Goal: Transaction & Acquisition: Purchase product/service

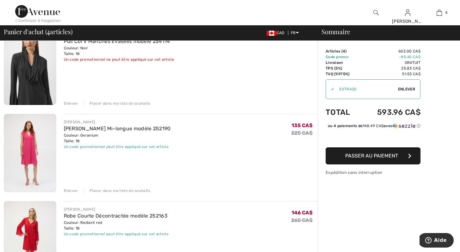
scroll to position [151, 0]
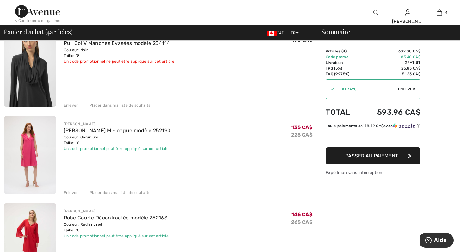
click at [123, 103] on div "Placer dans ma liste de souhaits" at bounding box center [117, 105] width 66 height 6
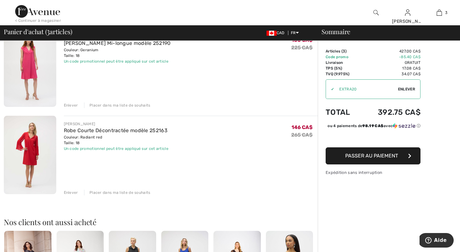
scroll to position [144, 0]
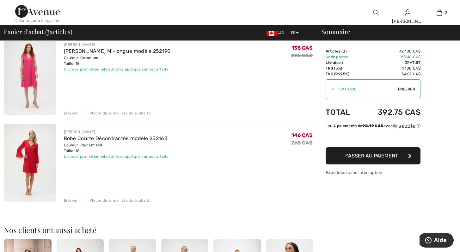
click at [107, 112] on div "Placer dans ma liste de souhaits" at bounding box center [117, 113] width 66 height 6
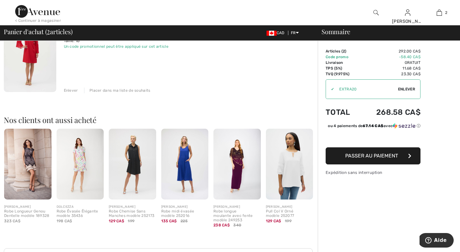
scroll to position [173, 0]
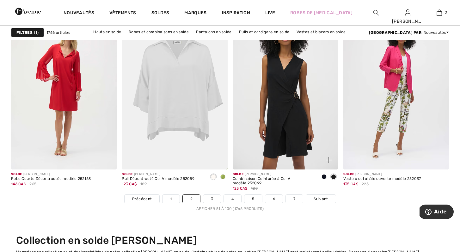
click at [327, 158] on img at bounding box center [329, 160] width 6 height 6
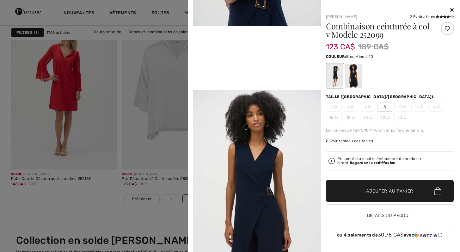
scroll to position [360, 0]
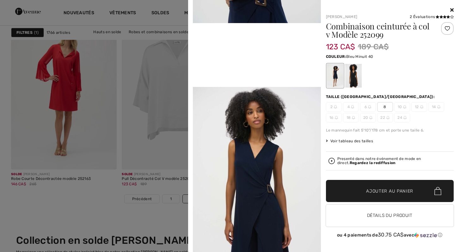
click at [272, 87] on video "Your browser does not support the video tag." at bounding box center [257, 55] width 128 height 64
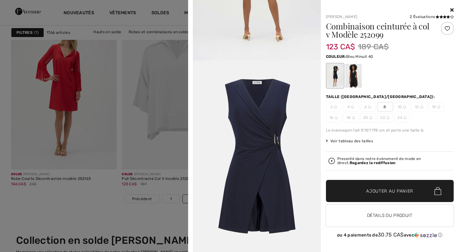
scroll to position [693, 0]
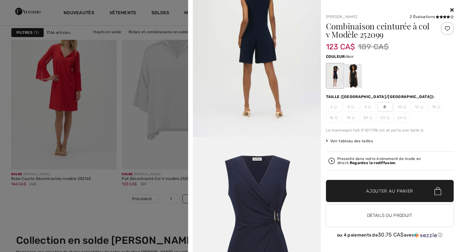
click at [347, 76] on div at bounding box center [353, 76] width 16 height 24
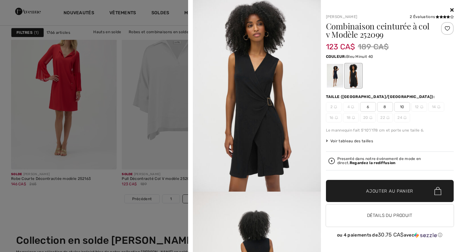
click at [334, 71] on div at bounding box center [335, 76] width 16 height 24
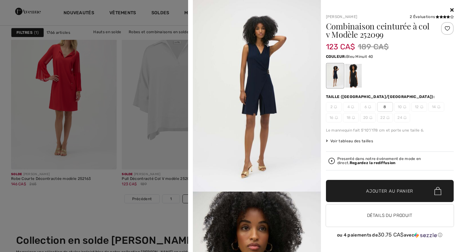
click at [452, 7] on icon at bounding box center [451, 9] width 3 height 5
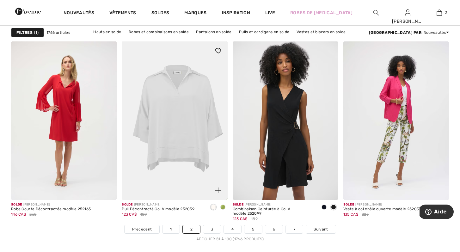
scroll to position [2792, 0]
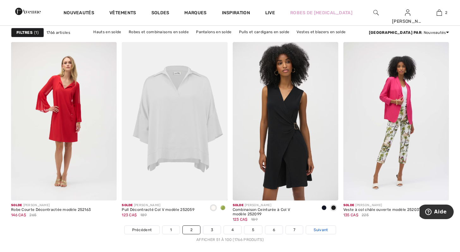
click at [323, 230] on span "Suivant" at bounding box center [321, 230] width 14 height 6
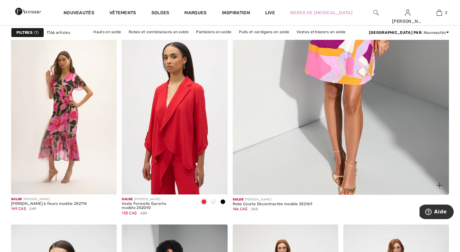
scroll to position [284, 0]
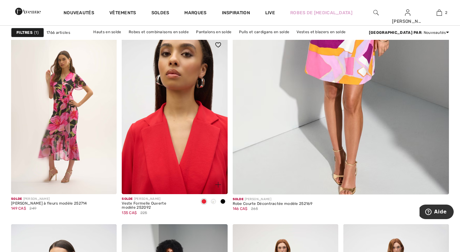
click at [178, 168] on img at bounding box center [175, 114] width 106 height 158
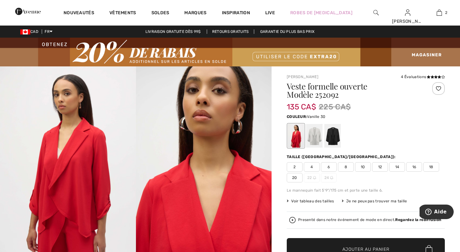
click at [317, 137] on div at bounding box center [314, 136] width 16 height 24
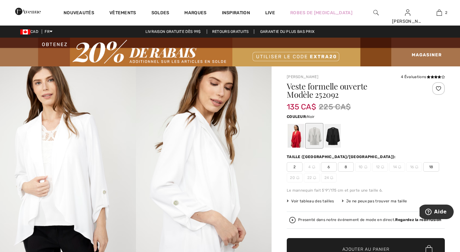
click at [332, 138] on div at bounding box center [332, 136] width 16 height 24
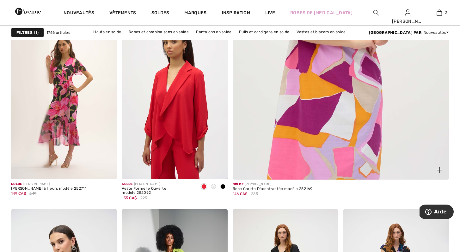
scroll to position [299, 0]
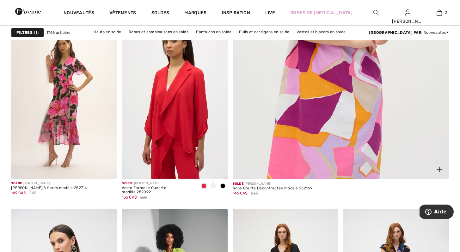
click at [311, 143] on img at bounding box center [341, 26] width 260 height 389
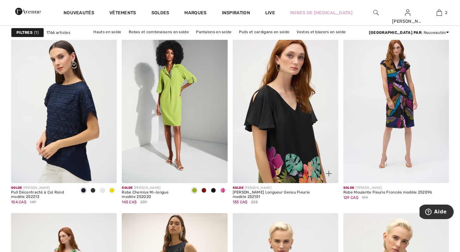
scroll to position [484, 0]
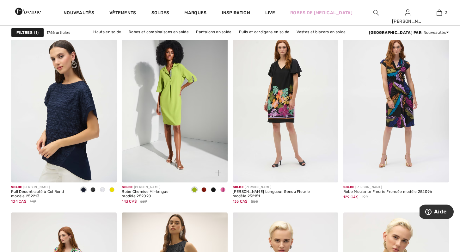
click at [218, 174] on img at bounding box center [218, 173] width 6 height 6
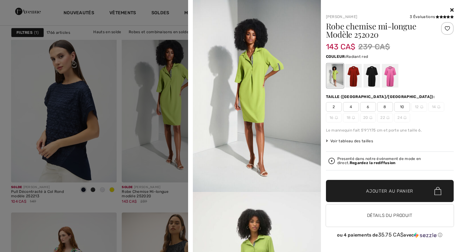
click at [356, 71] on div at bounding box center [353, 76] width 16 height 24
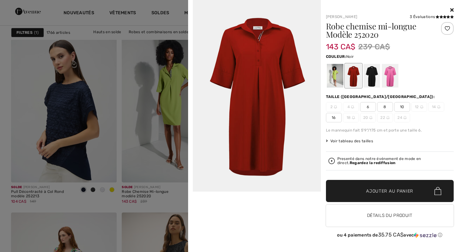
click at [372, 75] on div at bounding box center [371, 76] width 16 height 24
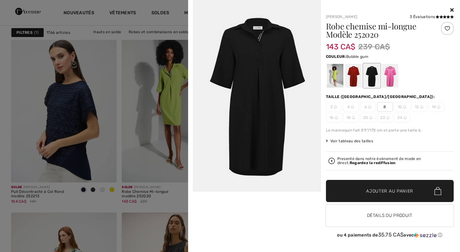
click at [388, 77] on div at bounding box center [390, 76] width 16 height 24
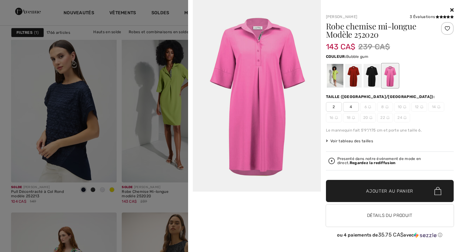
click at [452, 10] on icon at bounding box center [451, 9] width 3 height 5
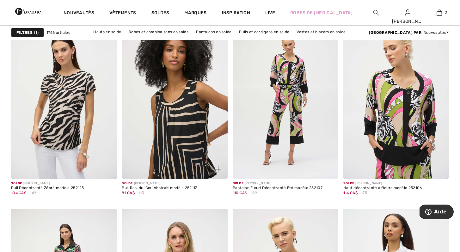
scroll to position [2447, 0]
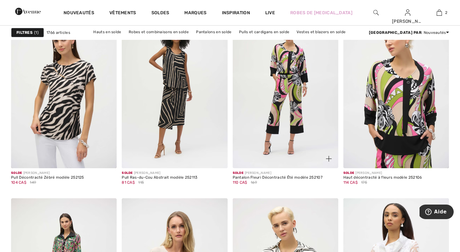
click at [329, 165] on div at bounding box center [325, 155] width 26 height 26
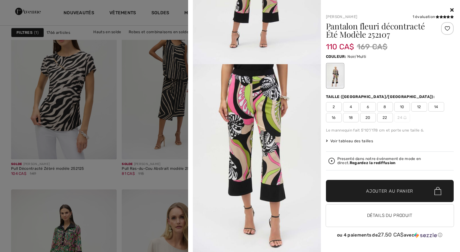
scroll to position [2493, 0]
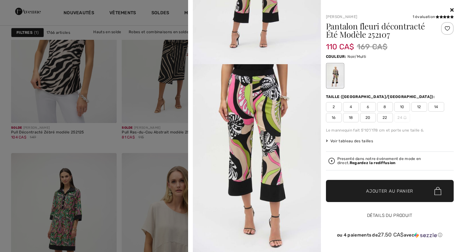
click at [393, 217] on button "Détails du produit" at bounding box center [390, 216] width 128 height 22
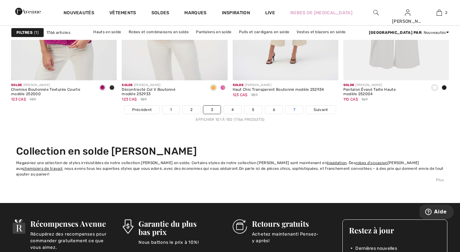
scroll to position [2913, 0]
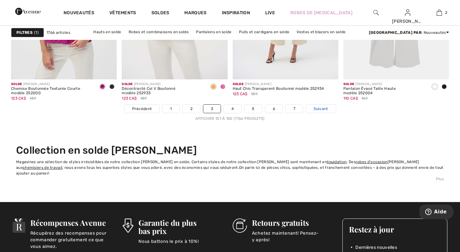
click at [319, 109] on span "Suivant" at bounding box center [321, 109] width 14 height 6
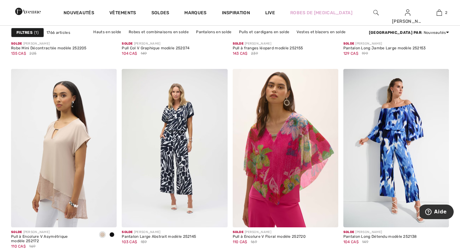
scroll to position [1122, 0]
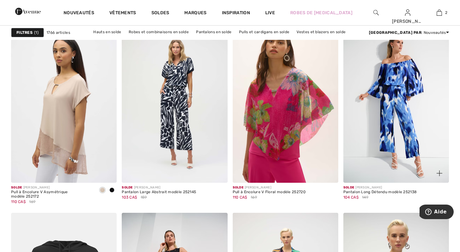
click at [438, 171] on img at bounding box center [440, 173] width 6 height 6
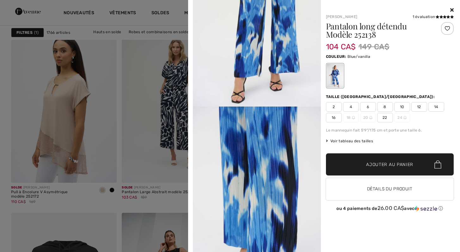
scroll to position [533, 0]
click at [401, 190] on button "Détails du produit" at bounding box center [390, 189] width 128 height 22
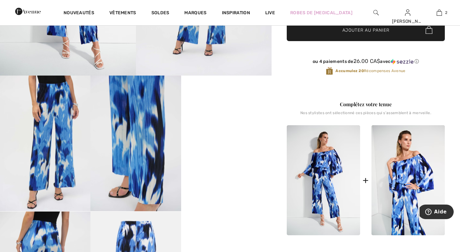
scroll to position [136, 0]
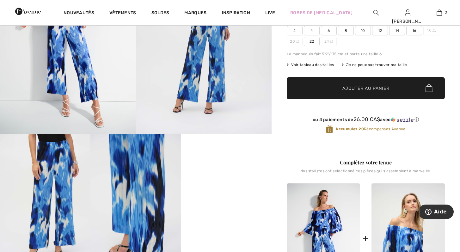
click at [403, 208] on img at bounding box center [407, 238] width 73 height 110
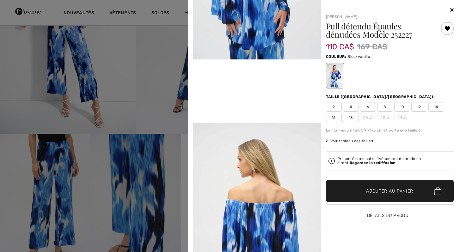
scroll to position [338, 0]
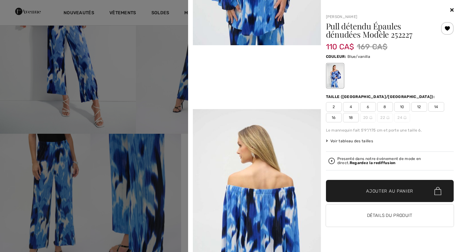
click at [351, 119] on span "18" at bounding box center [351, 117] width 16 height 9
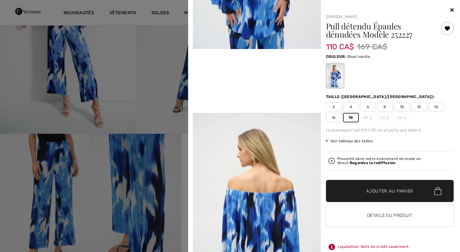
click at [384, 190] on span "Ajouter au panier" at bounding box center [389, 191] width 47 height 7
click at [354, 163] on strong "Regardez la rediffusion" at bounding box center [373, 163] width 46 height 4
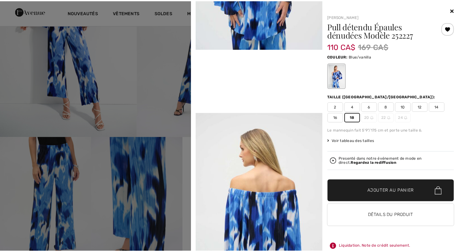
scroll to position [136, 0]
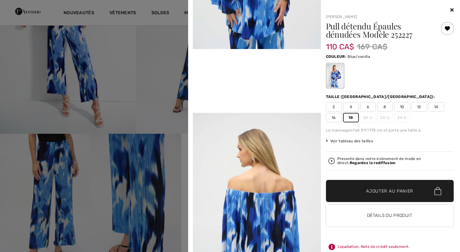
click at [392, 194] on span "Ajouter au panier" at bounding box center [389, 191] width 47 height 7
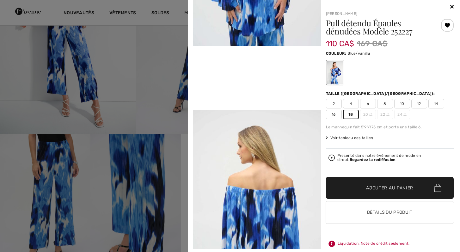
scroll to position [0, 0]
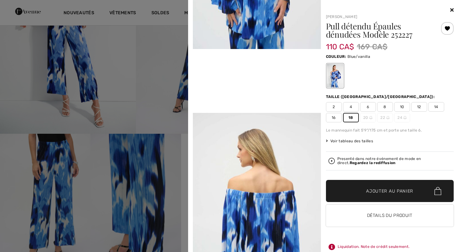
click at [450, 9] on icon at bounding box center [451, 9] width 3 height 5
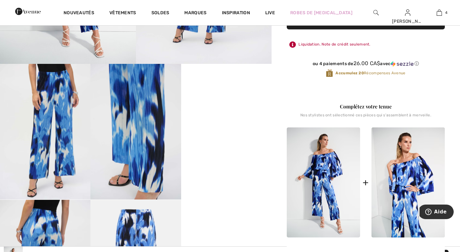
scroll to position [205, 0]
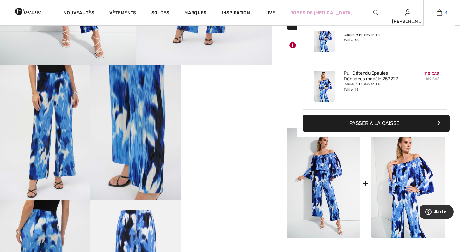
click at [441, 13] on img at bounding box center [439, 13] width 5 height 8
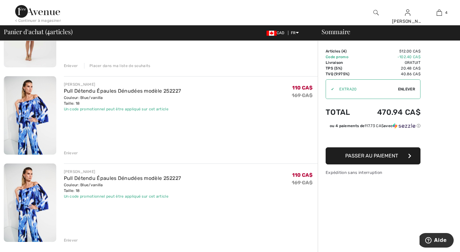
scroll to position [193, 0]
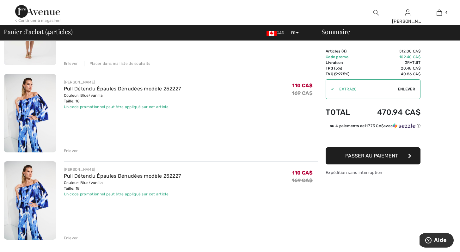
click at [69, 238] on div "Enlever" at bounding box center [71, 238] width 14 height 6
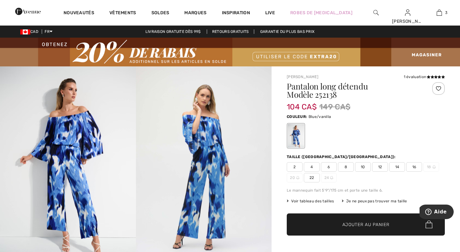
click at [414, 166] on span "16" at bounding box center [414, 166] width 16 height 9
click at [355, 225] on span "Ajouter au panier" at bounding box center [365, 224] width 47 height 7
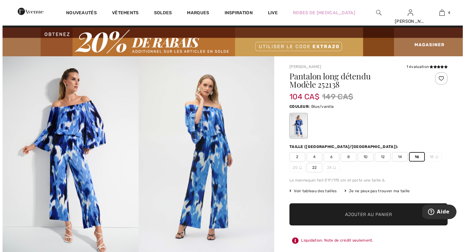
scroll to position [10, 0]
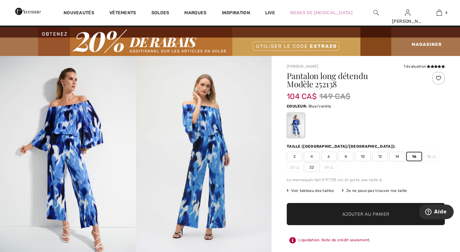
click at [321, 189] on span "Voir tableau des tailles" at bounding box center [310, 191] width 47 height 6
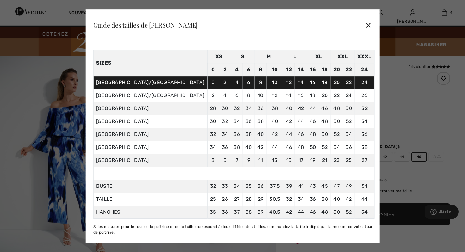
scroll to position [35, 0]
click at [365, 26] on div "✕" at bounding box center [368, 24] width 7 height 13
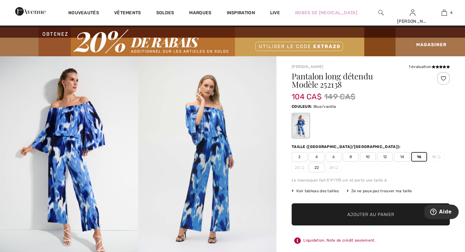
click at [223, 126] on img at bounding box center [207, 159] width 138 height 207
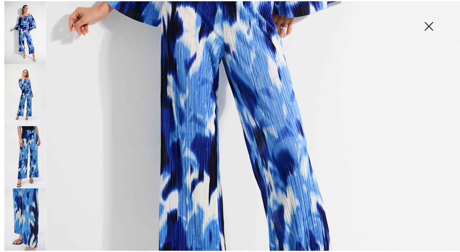
scroll to position [247, 0]
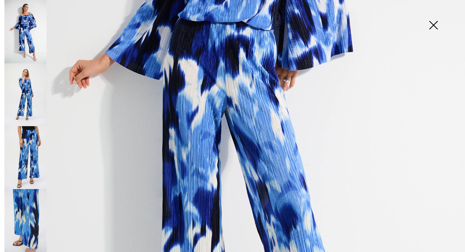
click at [433, 23] on img at bounding box center [433, 25] width 32 height 33
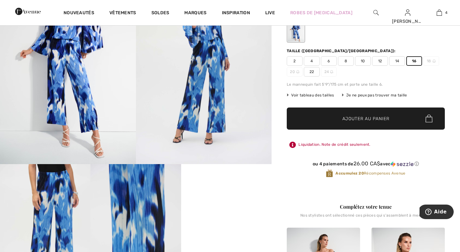
scroll to position [0, 0]
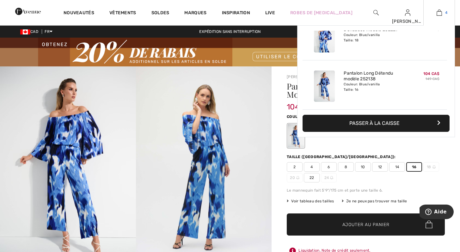
click at [437, 15] on img at bounding box center [439, 13] width 5 height 8
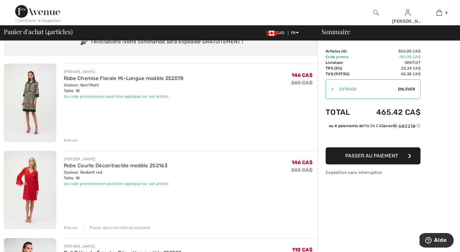
scroll to position [12, 0]
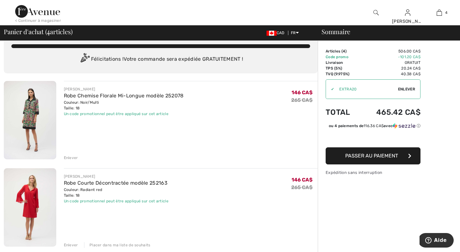
click at [32, 116] on img at bounding box center [30, 120] width 52 height 78
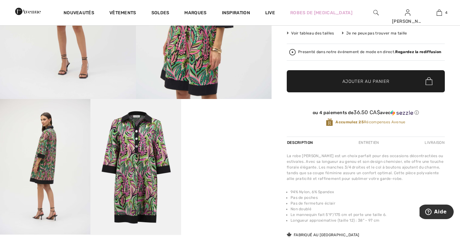
scroll to position [171, 0]
click at [156, 161] on img at bounding box center [135, 167] width 90 height 136
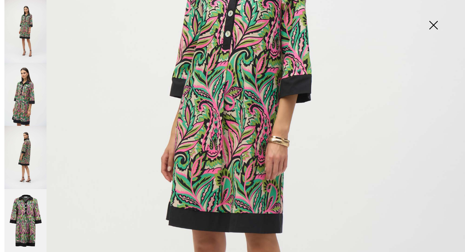
scroll to position [75, 0]
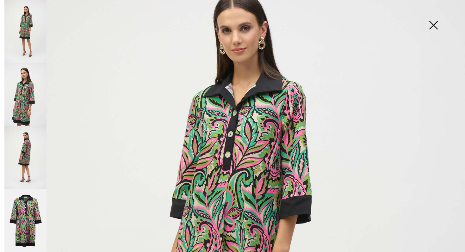
click at [431, 24] on img at bounding box center [433, 25] width 32 height 33
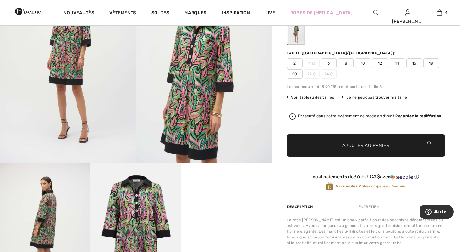
scroll to position [45, 0]
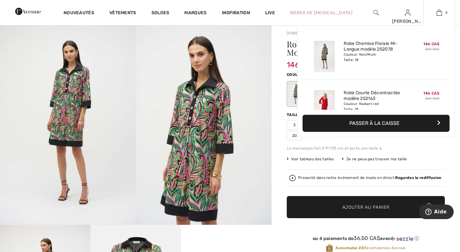
click at [443, 14] on link "4" at bounding box center [439, 13] width 31 height 8
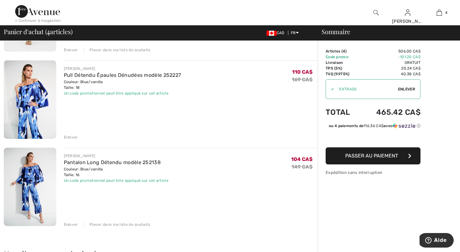
scroll to position [215, 0]
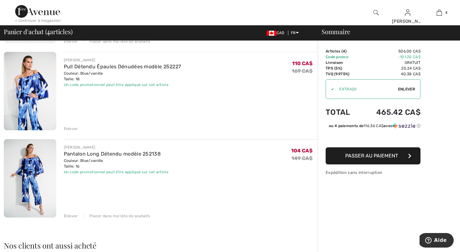
click at [134, 215] on div "Placer dans ma liste de souhaits" at bounding box center [117, 216] width 66 height 6
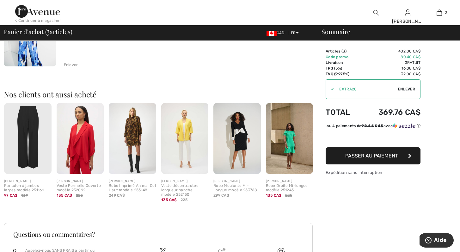
scroll to position [339, 0]
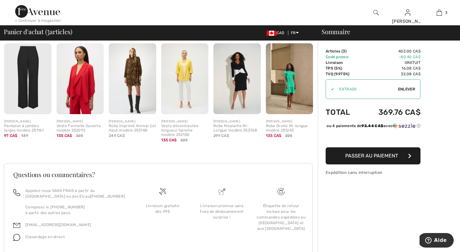
click at [135, 68] on img at bounding box center [132, 78] width 47 height 71
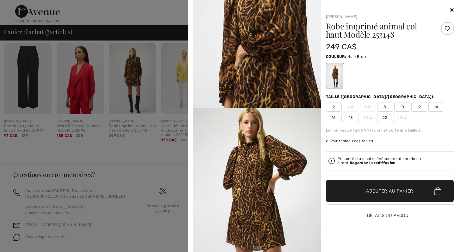
scroll to position [490, 0]
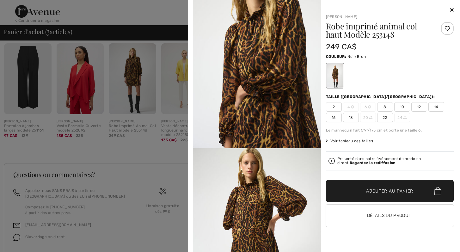
click at [454, 8] on div "Your browser does not support the video tag. [PERSON_NAME] Robe imprimé animal …" at bounding box center [324, 126] width 267 height 252
click at [452, 9] on icon at bounding box center [451, 9] width 3 height 5
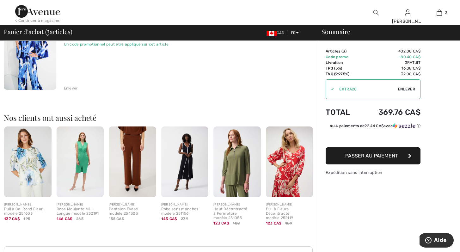
scroll to position [165, 0]
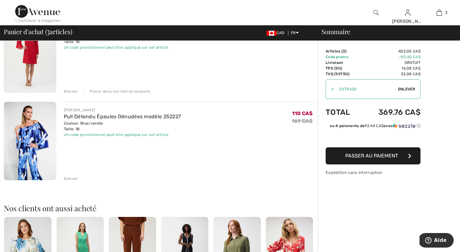
click at [29, 128] on img at bounding box center [30, 141] width 52 height 78
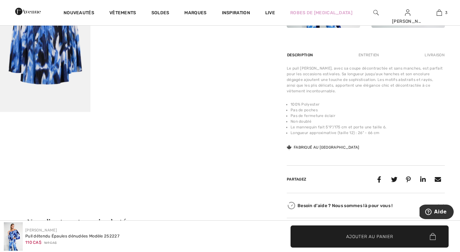
scroll to position [315, 0]
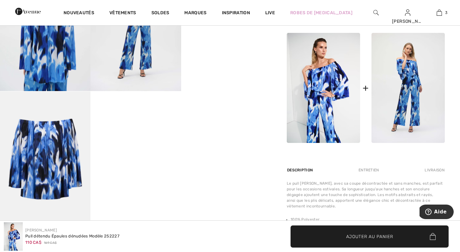
click at [395, 89] on img at bounding box center [407, 88] width 73 height 110
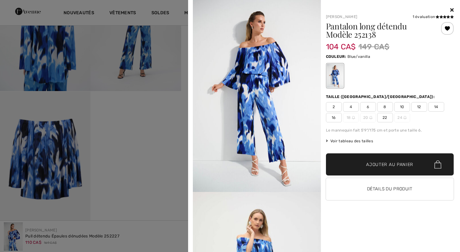
click at [331, 117] on span "16" at bounding box center [334, 117] width 16 height 9
click at [373, 169] on span "✔ Ajouté au panier Ajouter au panier" at bounding box center [390, 164] width 128 height 22
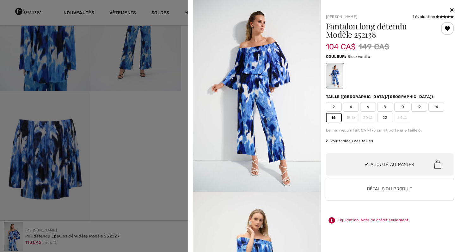
scroll to position [0, 0]
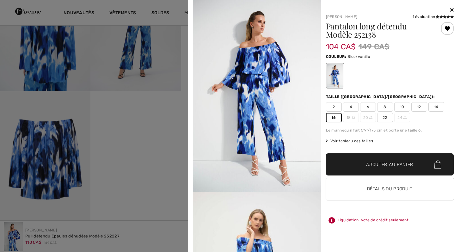
click at [404, 167] on span "Ajouter au panier" at bounding box center [389, 164] width 47 height 7
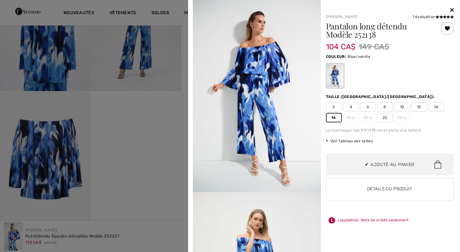
scroll to position [168, 0]
click at [451, 9] on icon at bounding box center [451, 9] width 3 height 5
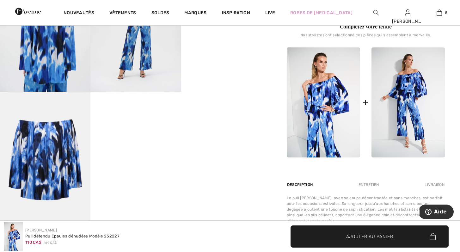
scroll to position [135, 0]
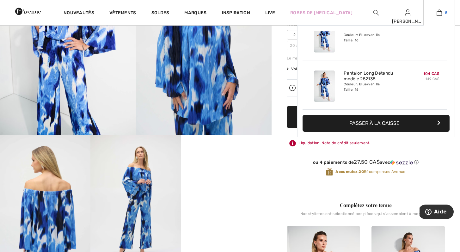
click at [439, 14] on img at bounding box center [439, 13] width 5 height 8
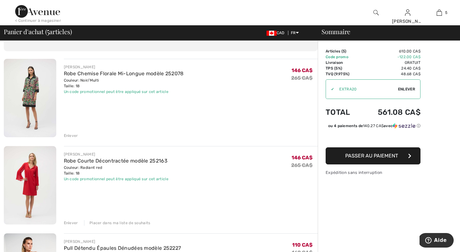
scroll to position [37, 0]
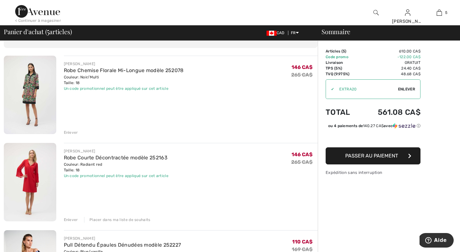
click at [120, 220] on div "Placer dans ma liste de souhaits" at bounding box center [117, 220] width 66 height 6
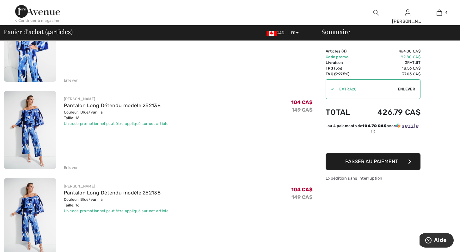
scroll to position [230, 0]
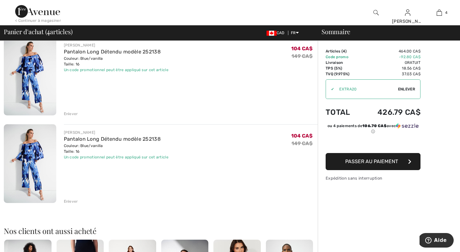
click at [72, 201] on div "Enlever" at bounding box center [71, 202] width 14 height 6
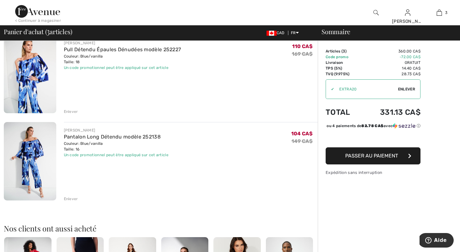
scroll to position [0, 0]
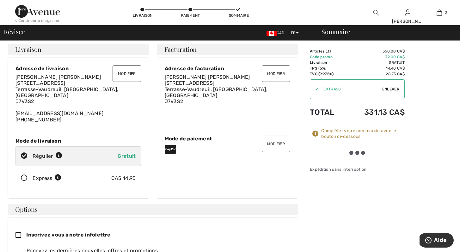
scroll to position [3, 0]
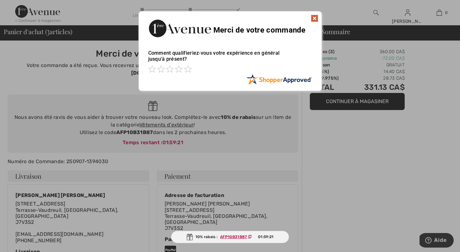
click at [367, 102] on div at bounding box center [230, 126] width 460 height 252
click at [315, 20] on img at bounding box center [315, 19] width 8 height 8
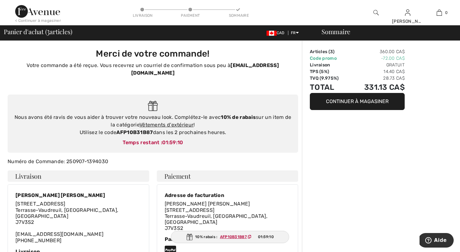
click at [361, 101] on button "Continuer à magasiner" at bounding box center [357, 101] width 95 height 17
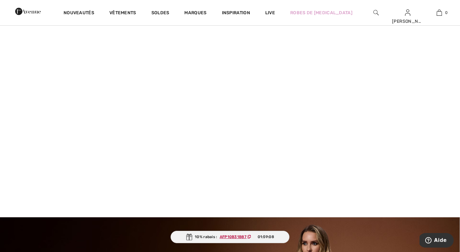
scroll to position [90, 0]
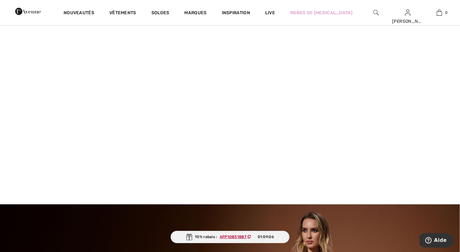
click at [98, 118] on video at bounding box center [230, 91] width 460 height 230
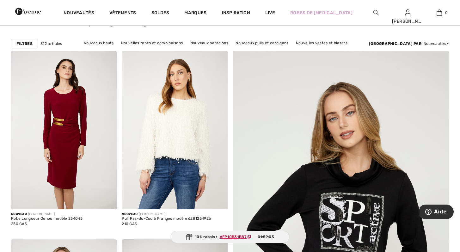
scroll to position [83, 0]
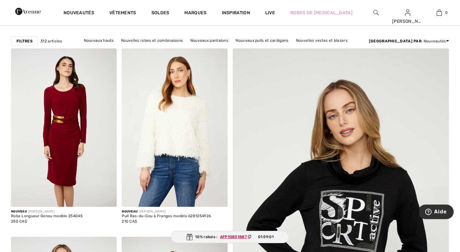
click at [27, 43] on strong "Filtres" at bounding box center [24, 41] width 16 height 6
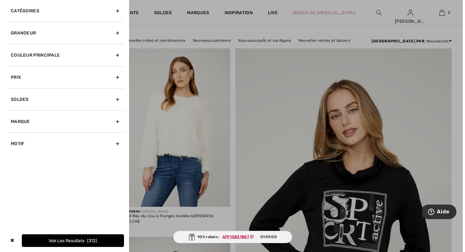
scroll to position [83, 0]
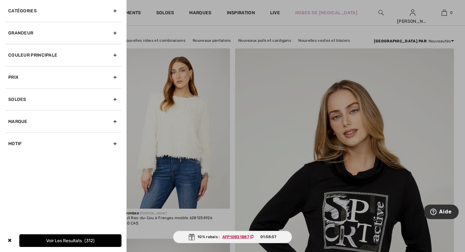
click at [38, 126] on div "Marque" at bounding box center [63, 121] width 116 height 22
click at [12, 133] on input"] "[PERSON_NAME]" at bounding box center [10, 135] width 5 height 5
checkbox input"] "true"
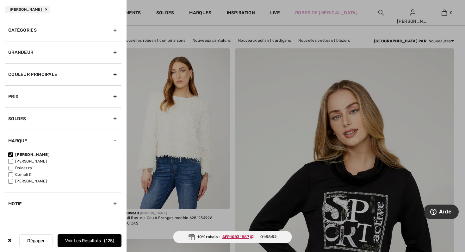
click at [92, 240] on button "Voir les resultats 125" at bounding box center [90, 240] width 64 height 13
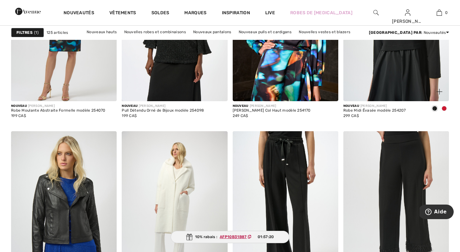
scroll to position [2701, 0]
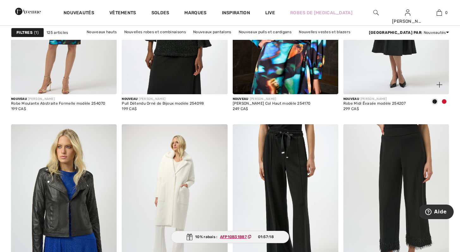
click at [443, 100] on span at bounding box center [444, 101] width 5 height 5
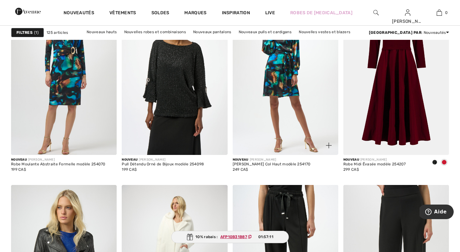
scroll to position [2642, 0]
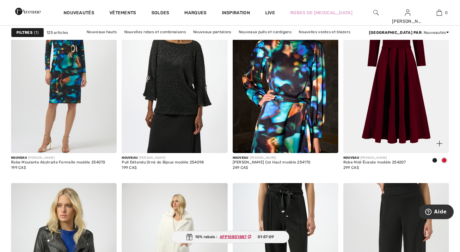
click at [438, 143] on img at bounding box center [440, 144] width 6 height 6
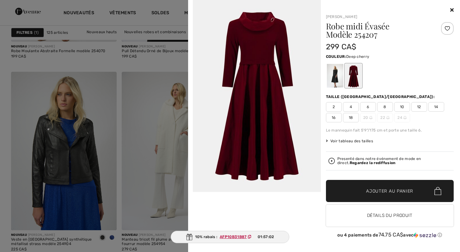
scroll to position [2667, 0]
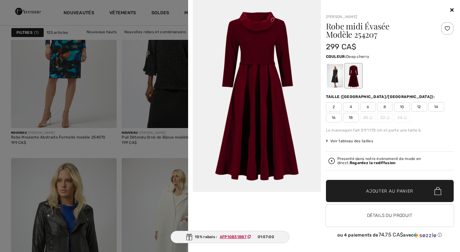
click at [449, 26] on div at bounding box center [447, 28] width 13 height 13
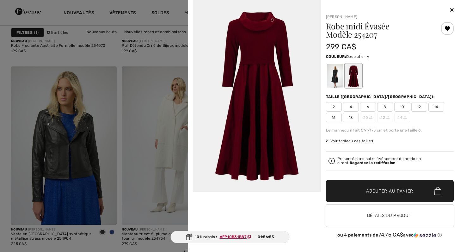
scroll to position [3013, 0]
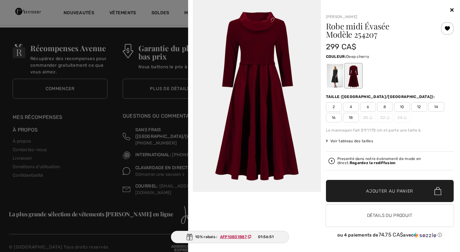
click at [451, 9] on icon at bounding box center [451, 9] width 3 height 5
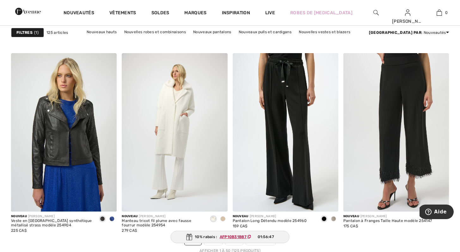
scroll to position [2774, 0]
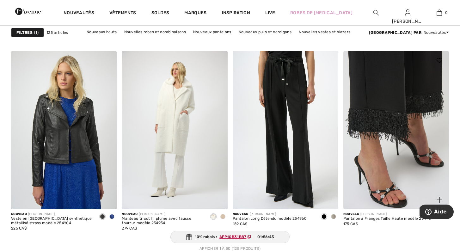
click at [373, 88] on img at bounding box center [396, 130] width 106 height 158
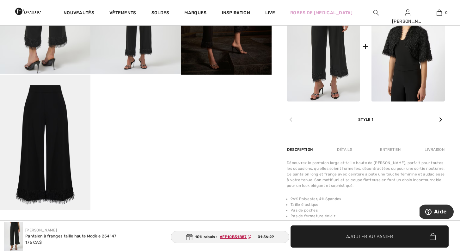
scroll to position [332, 0]
click at [440, 123] on div at bounding box center [441, 119] width 8 height 13
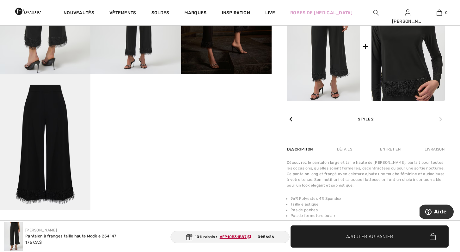
click at [411, 70] on img at bounding box center [407, 46] width 73 height 110
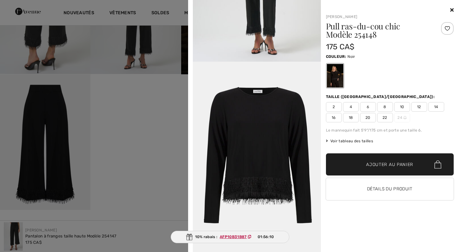
scroll to position [962, 0]
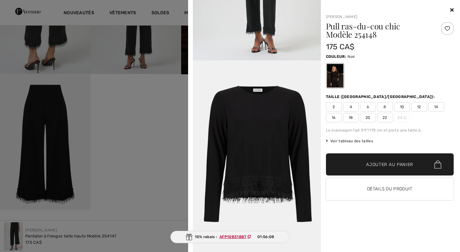
click at [454, 10] on div "Your browser does not support the video tag. [PERSON_NAME] Pull ras-du-cou chic…" at bounding box center [324, 126] width 267 height 252
click at [451, 8] on icon at bounding box center [451, 9] width 3 height 5
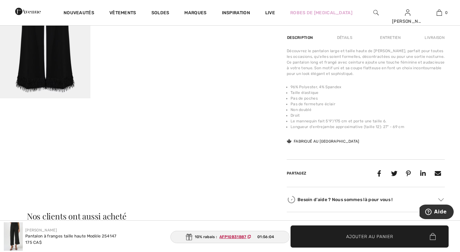
scroll to position [236, 0]
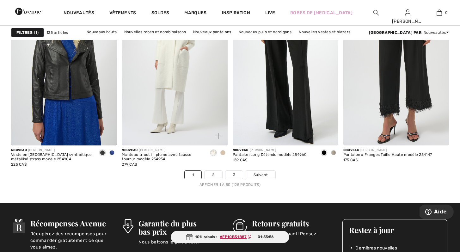
scroll to position [2851, 0]
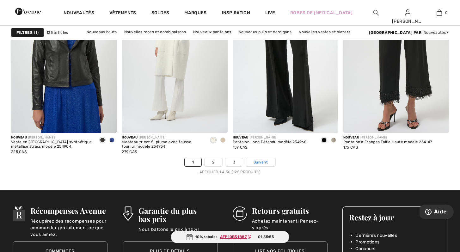
click at [260, 164] on span "Suivant" at bounding box center [261, 162] width 14 height 6
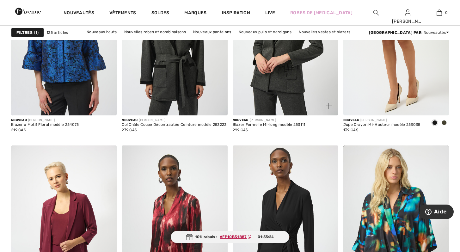
scroll to position [1280, 0]
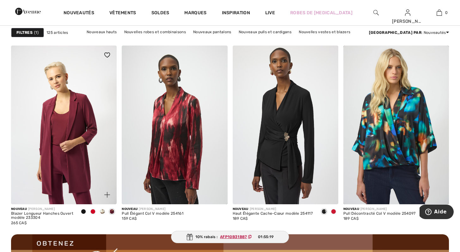
click at [94, 211] on span at bounding box center [92, 211] width 5 height 5
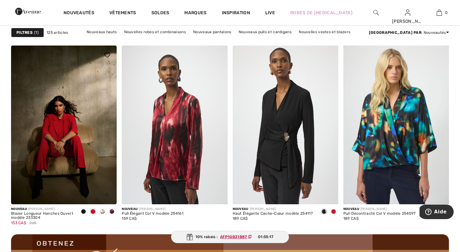
click at [103, 211] on span at bounding box center [102, 211] width 5 height 5
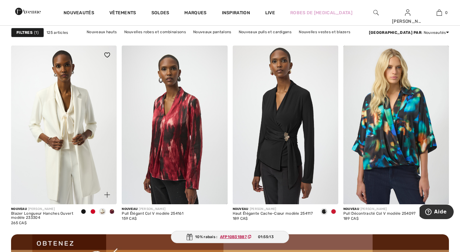
click at [111, 212] on span at bounding box center [111, 211] width 5 height 5
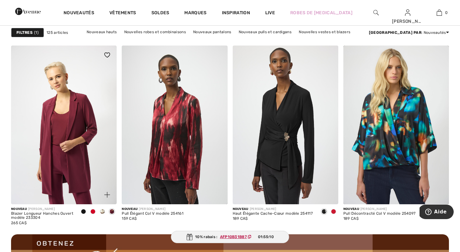
click at [93, 210] on span at bounding box center [92, 211] width 5 height 5
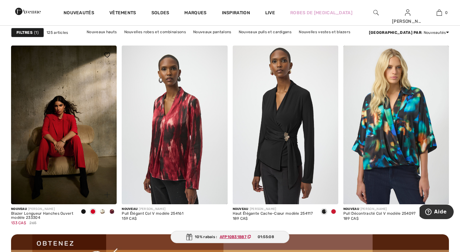
click at [84, 208] on div at bounding box center [83, 212] width 9 height 10
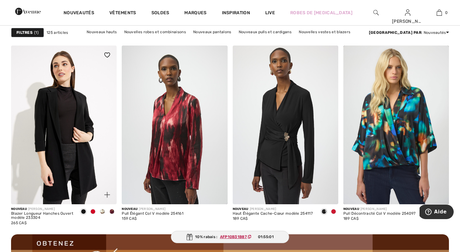
click at [93, 211] on span at bounding box center [92, 211] width 5 height 5
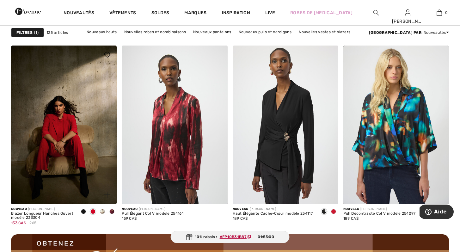
click at [102, 212] on span at bounding box center [102, 211] width 5 height 5
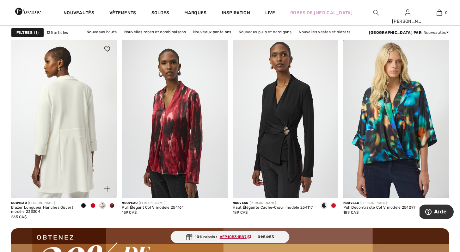
scroll to position [1295, 0]
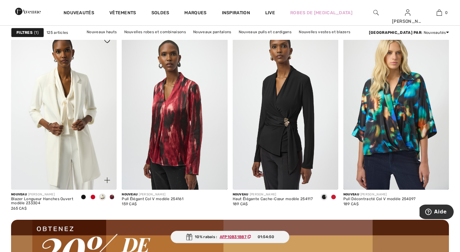
click at [109, 180] on img at bounding box center [107, 180] width 6 height 6
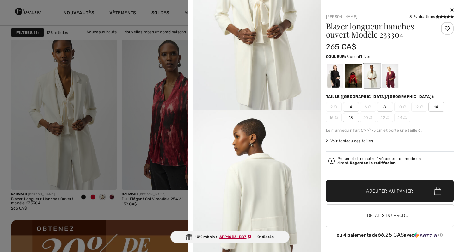
scroll to position [0, 0]
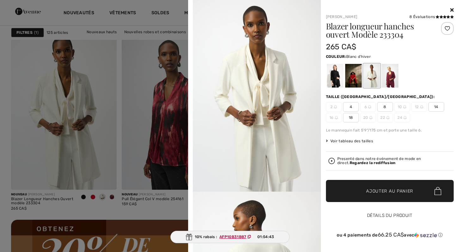
click at [385, 214] on button "Détails du produit" at bounding box center [390, 216] width 128 height 22
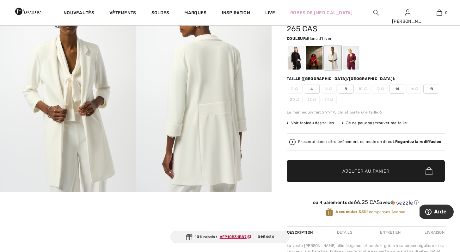
scroll to position [2, 0]
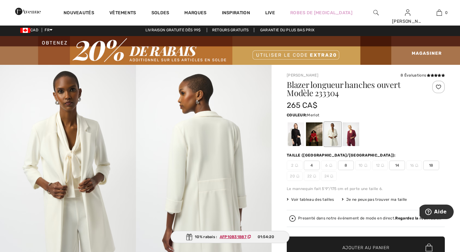
click at [351, 137] on div at bounding box center [351, 134] width 16 height 24
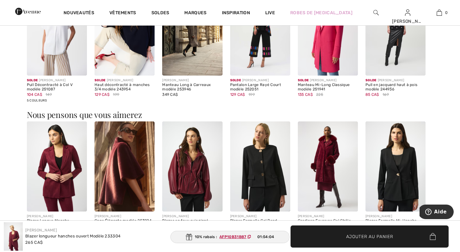
scroll to position [513, 0]
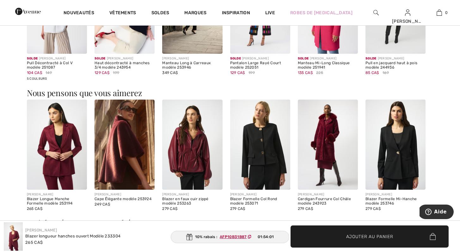
click at [121, 159] on img at bounding box center [125, 145] width 60 height 90
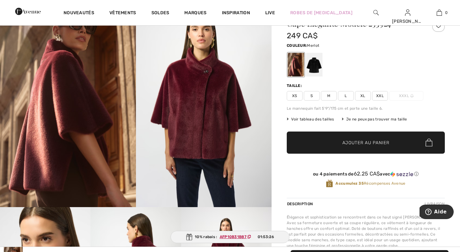
scroll to position [54, 0]
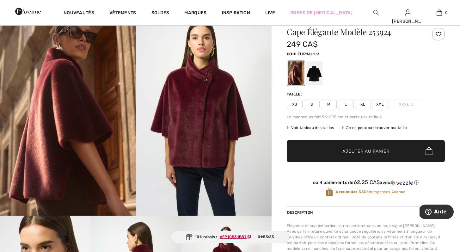
click at [105, 135] on img at bounding box center [68, 114] width 136 height 204
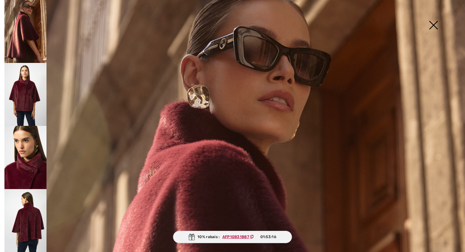
scroll to position [0, 0]
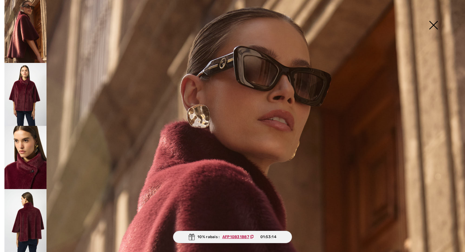
click at [436, 26] on img at bounding box center [433, 25] width 32 height 33
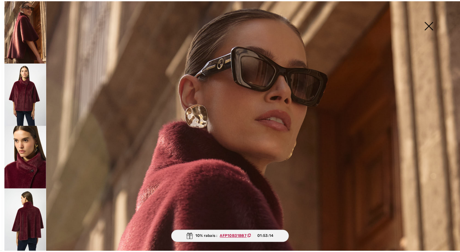
scroll to position [54, 0]
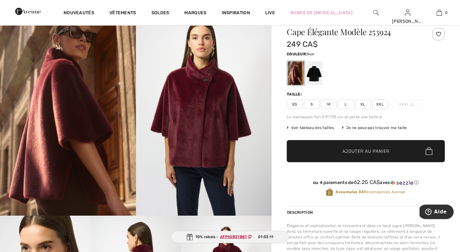
click at [320, 77] on div at bounding box center [314, 73] width 16 height 24
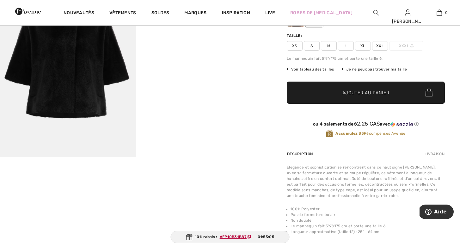
scroll to position [0, 0]
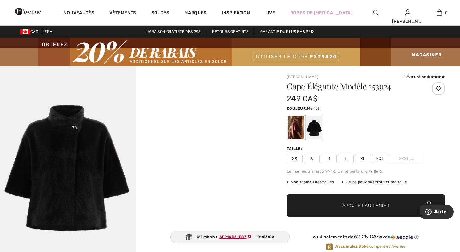
click at [298, 126] on div at bounding box center [296, 128] width 16 height 24
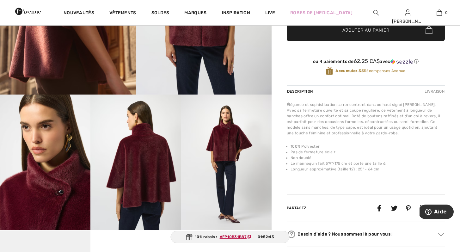
scroll to position [41, 0]
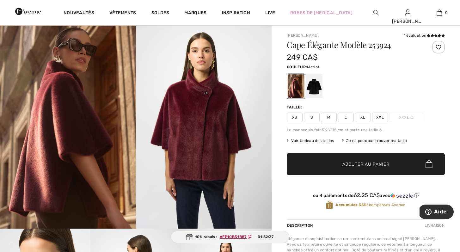
click at [317, 142] on span "Voir tableau des tailles" at bounding box center [310, 141] width 47 height 6
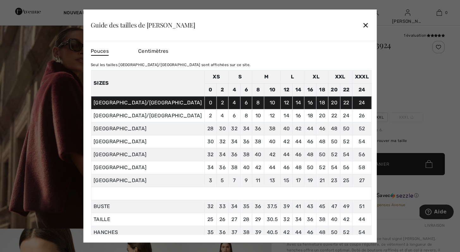
click at [362, 27] on div "✕" at bounding box center [365, 24] width 7 height 13
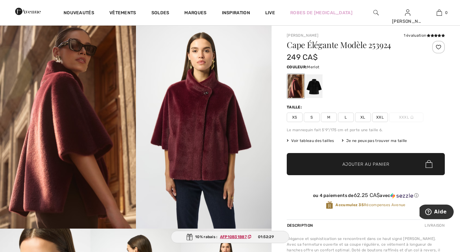
click at [361, 118] on span "XL" at bounding box center [363, 117] width 16 height 9
click at [381, 160] on span "✔ Ajouté au panier Ajouter au panier" at bounding box center [366, 164] width 158 height 22
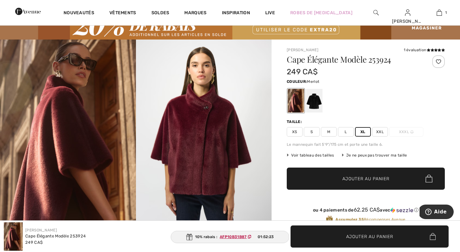
scroll to position [0, 0]
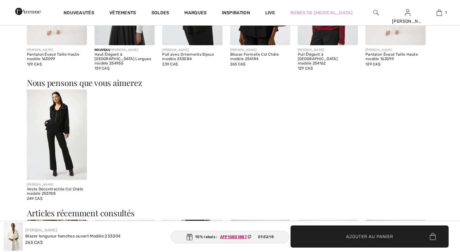
scroll to position [513, 0]
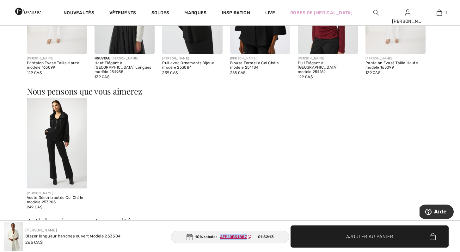
drag, startPoint x: 221, startPoint y: 237, endPoint x: 246, endPoint y: 239, distance: 25.0
click at [246, 239] on ins "AFP10B31B87" at bounding box center [233, 237] width 27 height 4
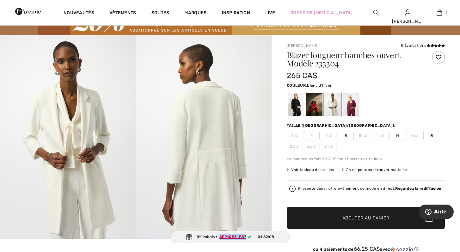
scroll to position [0, 0]
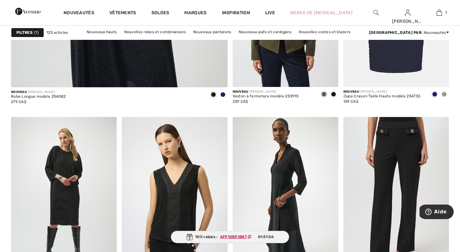
scroll to position [1923, 0]
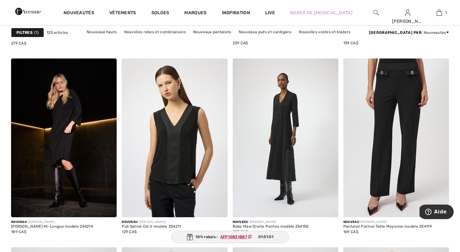
click at [60, 143] on img at bounding box center [64, 137] width 106 height 158
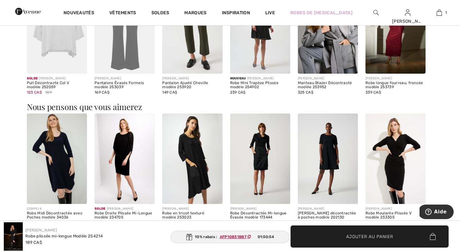
scroll to position [586, 0]
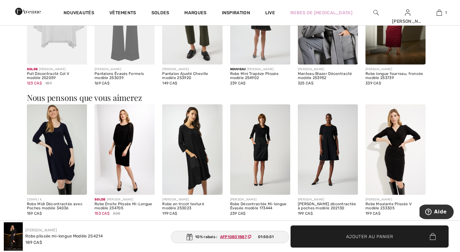
click at [126, 138] on img at bounding box center [125, 149] width 60 height 90
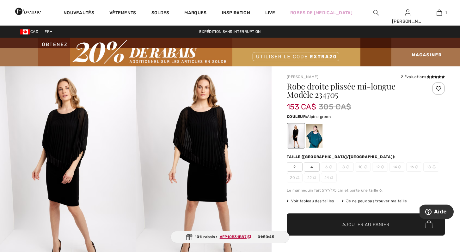
click at [322, 134] on div at bounding box center [314, 136] width 16 height 24
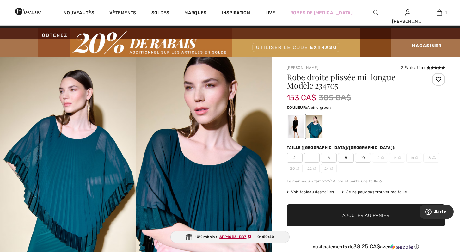
scroll to position [9, 0]
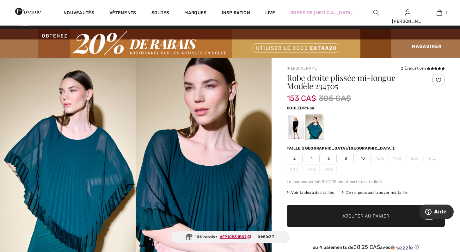
click at [294, 124] on div at bounding box center [296, 127] width 16 height 24
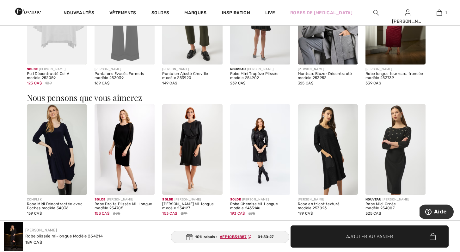
click at [56, 166] on img at bounding box center [57, 149] width 60 height 90
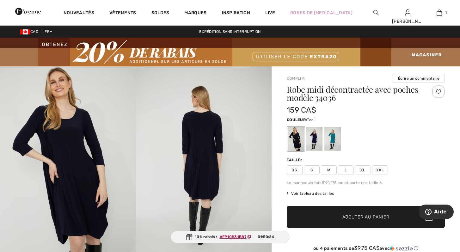
click at [337, 140] on div at bounding box center [332, 139] width 16 height 24
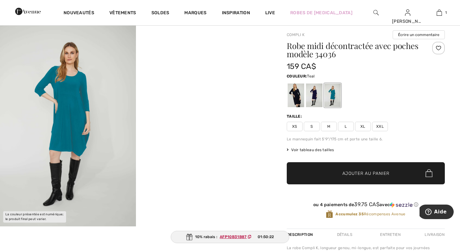
scroll to position [47, 0]
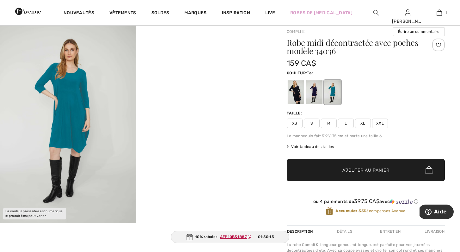
click at [65, 135] on img at bounding box center [68, 122] width 136 height 204
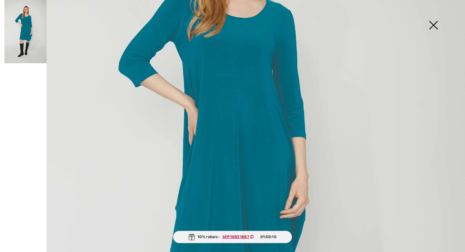
scroll to position [119, 0]
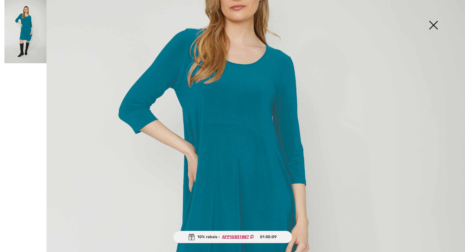
click at [431, 25] on img at bounding box center [433, 25] width 32 height 33
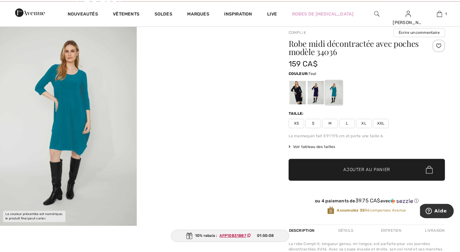
scroll to position [47, 0]
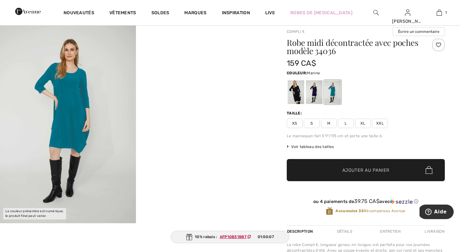
click at [316, 95] on div at bounding box center [314, 92] width 16 height 24
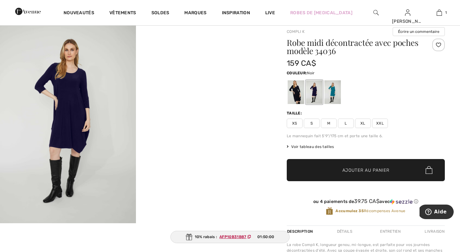
click at [297, 90] on div at bounding box center [296, 92] width 16 height 24
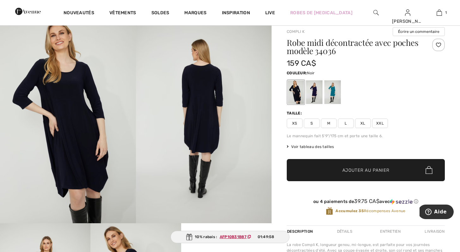
click at [76, 132] on img at bounding box center [68, 122] width 136 height 204
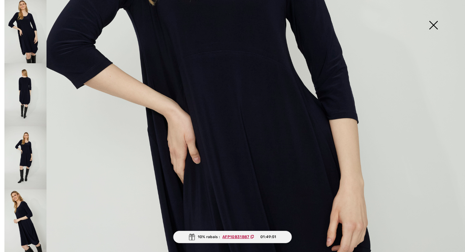
scroll to position [219, 0]
click at [434, 27] on img at bounding box center [433, 25] width 32 height 33
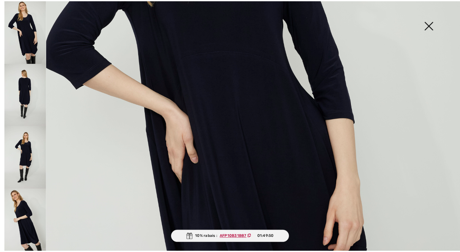
scroll to position [47, 0]
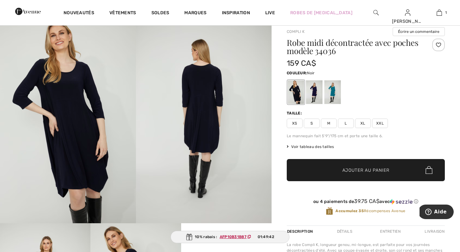
click at [67, 105] on img at bounding box center [68, 122] width 136 height 204
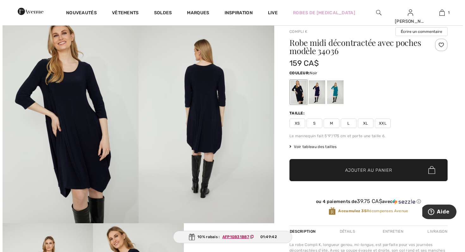
scroll to position [47, 0]
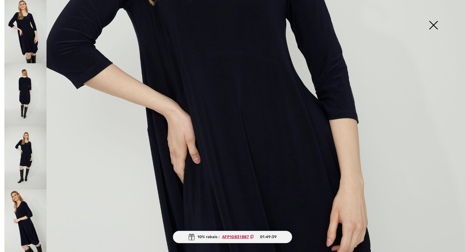
click at [432, 22] on img at bounding box center [433, 25] width 32 height 33
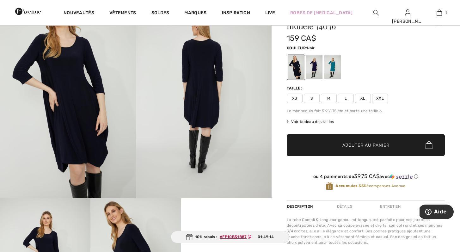
scroll to position [0, 0]
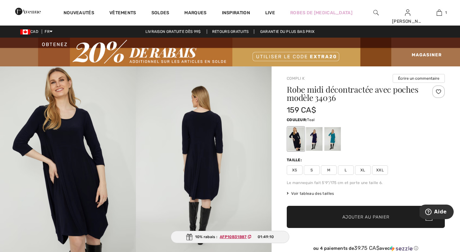
click at [339, 136] on div at bounding box center [332, 139] width 16 height 24
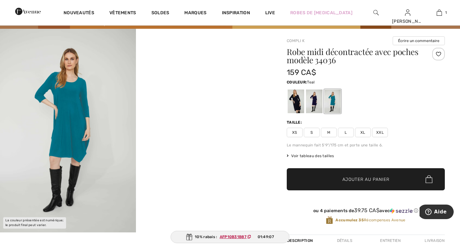
scroll to position [60, 0]
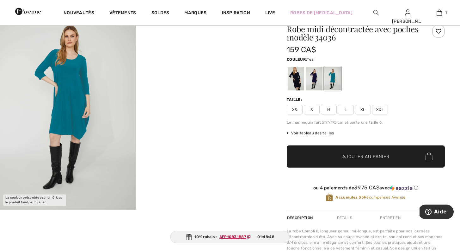
click at [315, 134] on span "Voir tableau des tailles" at bounding box center [310, 133] width 47 height 6
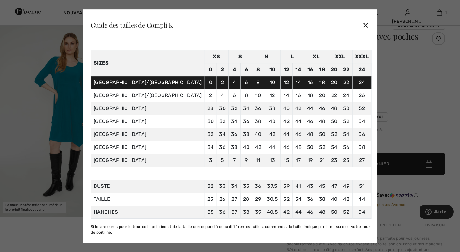
scroll to position [23, 0]
click at [420, 83] on div at bounding box center [230, 126] width 460 height 252
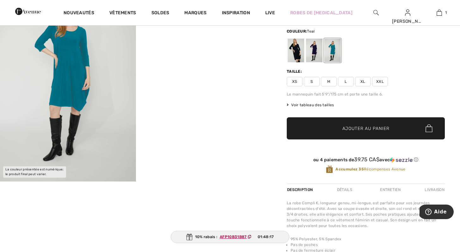
scroll to position [104, 0]
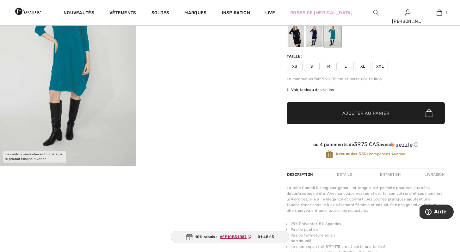
click at [378, 67] on span "XXL" at bounding box center [380, 66] width 16 height 9
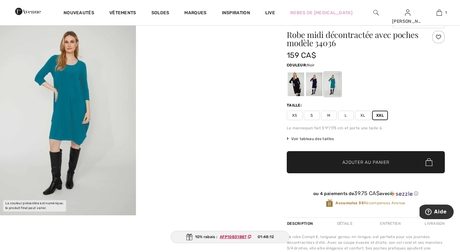
click at [299, 81] on div at bounding box center [296, 84] width 16 height 24
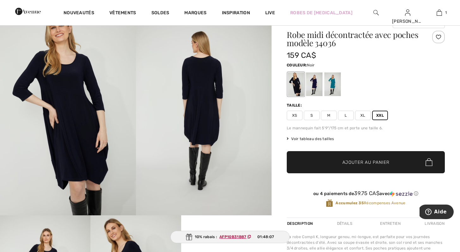
click at [377, 161] on span "Ajouter au panier" at bounding box center [365, 162] width 47 height 7
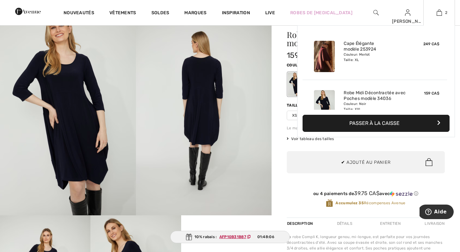
scroll to position [20, 0]
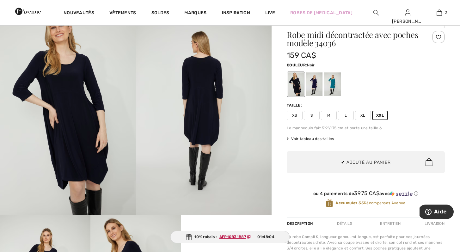
click at [251, 70] on img at bounding box center [204, 114] width 136 height 204
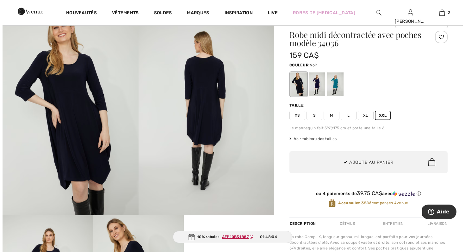
scroll to position [55, 0]
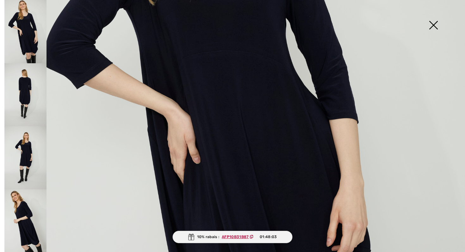
click at [430, 17] on img at bounding box center [433, 25] width 32 height 33
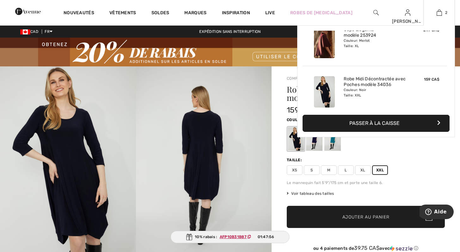
scroll to position [20, 0]
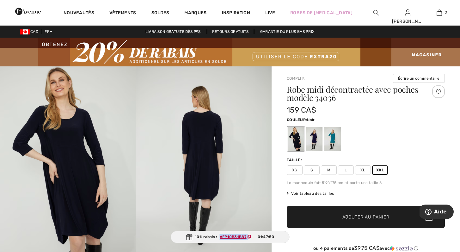
drag, startPoint x: 221, startPoint y: 236, endPoint x: 251, endPoint y: 236, distance: 30.4
click at [251, 236] on span "AFP10B31B87" at bounding box center [236, 237] width 39 height 6
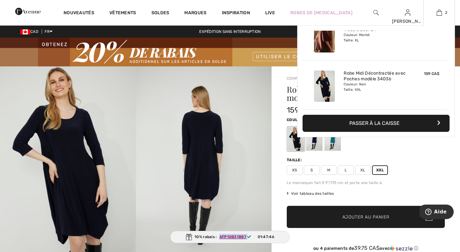
click at [379, 124] on button "Passer à la caisse" at bounding box center [376, 123] width 147 height 17
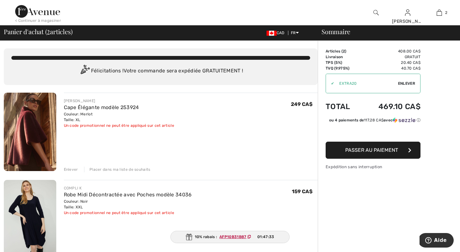
click at [406, 84] on span "Enlever" at bounding box center [406, 84] width 17 height 6
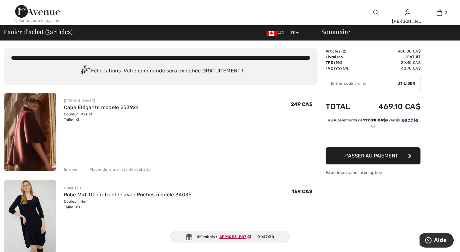
click at [406, 83] on span "Utiliser" at bounding box center [406, 84] width 18 height 6
click at [352, 84] on input "TEXT" at bounding box center [361, 83] width 71 height 19
click at [412, 83] on span "Utiliser" at bounding box center [406, 84] width 18 height 6
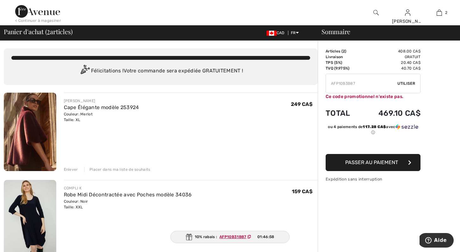
click at [250, 236] on icon at bounding box center [249, 237] width 3 height 4
copy ins "AFP10B31B87"
click at [364, 84] on input "TEXT" at bounding box center [361, 83] width 71 height 19
type input "A"
paste input "AFP10B31B87"
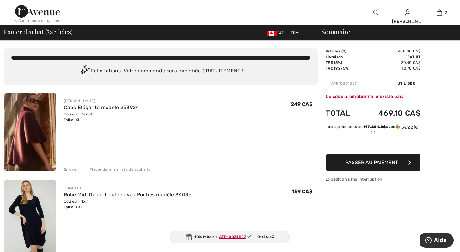
type input "AFP10B31B87"
click at [408, 82] on span "Utiliser" at bounding box center [406, 84] width 18 height 6
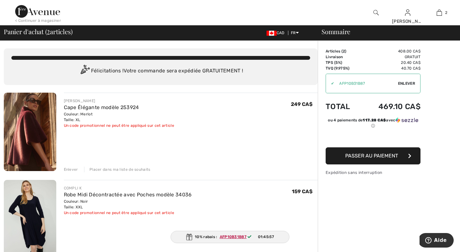
click at [25, 131] on img at bounding box center [30, 132] width 52 height 78
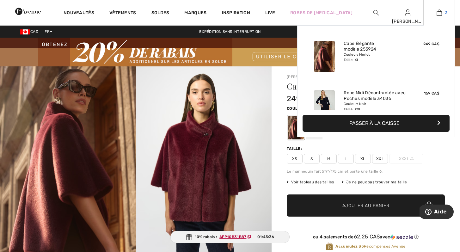
click at [441, 9] on img at bounding box center [439, 13] width 5 height 8
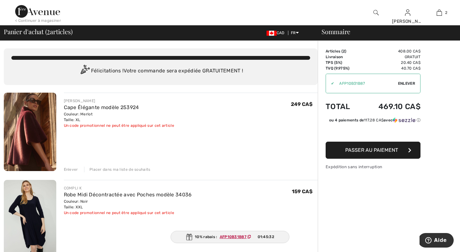
click at [374, 151] on span "Passer au paiement" at bounding box center [371, 150] width 53 height 6
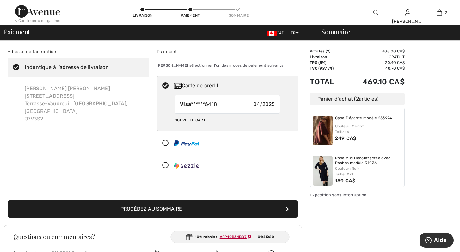
click at [175, 209] on button "Procédez au sommaire" at bounding box center [153, 208] width 291 height 17
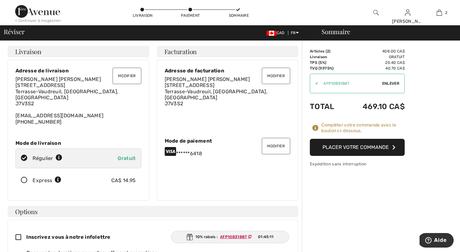
click at [358, 147] on button "Placer votre commande" at bounding box center [357, 147] width 95 height 17
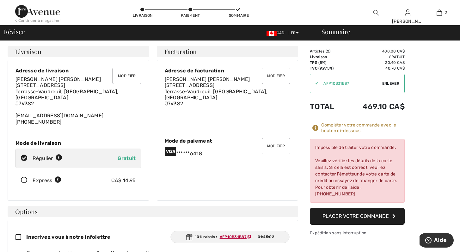
click at [275, 142] on button "Modifier" at bounding box center [276, 146] width 28 height 16
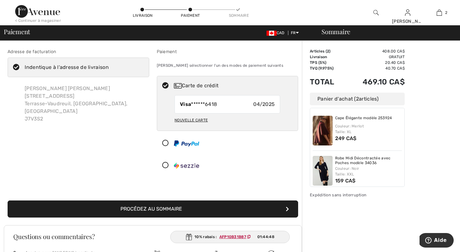
click at [166, 143] on icon at bounding box center [165, 143] width 17 height 7
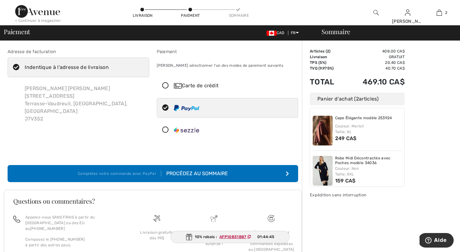
click at [211, 174] on div "Procédez au sommaire" at bounding box center [194, 174] width 67 height 8
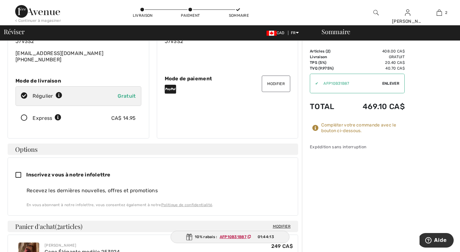
scroll to position [61, 0]
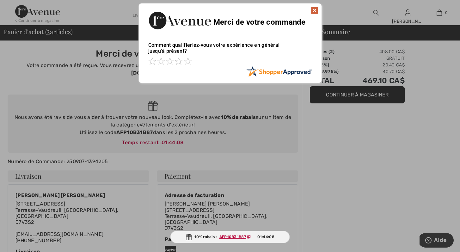
drag, startPoint x: 313, startPoint y: 11, endPoint x: 316, endPoint y: 15, distance: 5.0
click at [313, 11] on img at bounding box center [315, 11] width 8 height 8
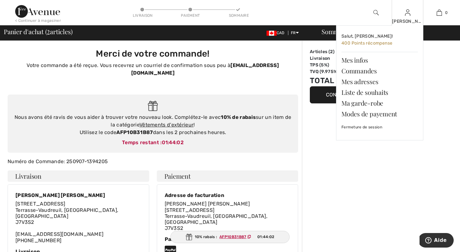
click at [408, 18] on div "[PERSON_NAME]" at bounding box center [407, 21] width 31 height 7
click at [367, 71] on link "Commandes" at bounding box center [379, 70] width 77 height 11
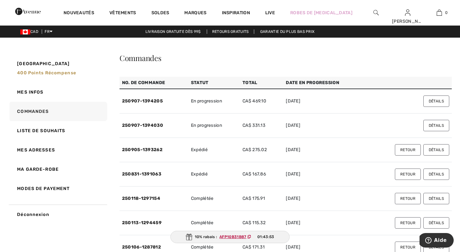
click at [437, 150] on button "Détails" at bounding box center [436, 149] width 26 height 11
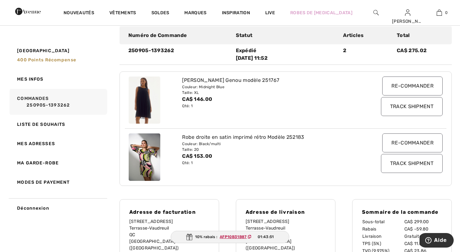
scroll to position [75, 0]
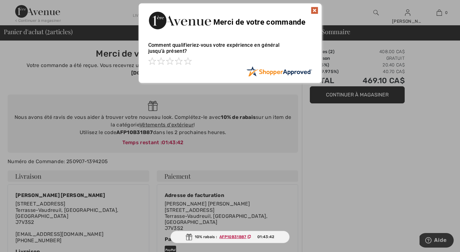
click at [315, 9] on img at bounding box center [315, 11] width 8 height 8
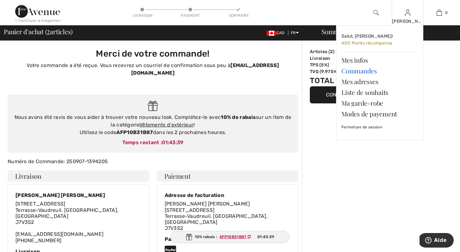
click at [355, 73] on link "Commandes" at bounding box center [379, 70] width 77 height 11
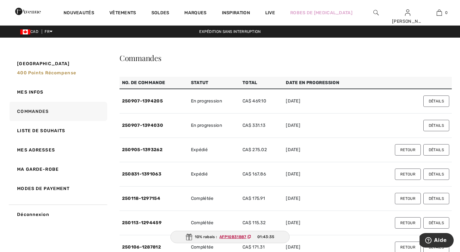
click at [404, 149] on button "Retour" at bounding box center [408, 149] width 26 height 11
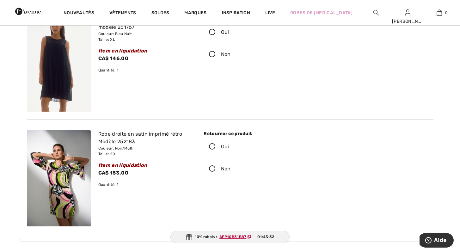
scroll to position [106, 0]
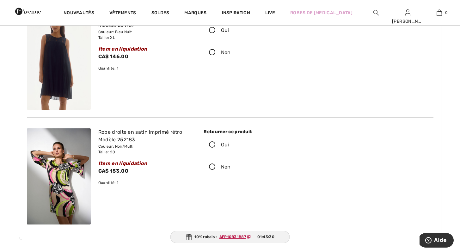
click at [213, 144] on icon at bounding box center [212, 145] width 17 height 7
click at [229, 144] on input "Oui" at bounding box center [231, 144] width 4 height 19
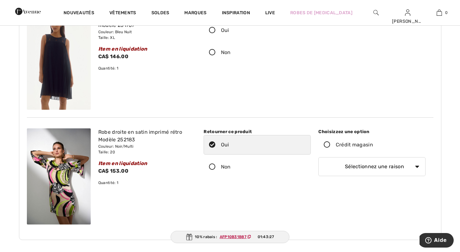
click at [383, 169] on select "Sélectionnez une raison Mauvaise taille/article reçu Ma commande est arrivée tr…" at bounding box center [371, 166] width 107 height 19
select select "4"
click at [318, 157] on select "Sélectionnez une raison Mauvaise taille/article reçu Ma commande est arrivée tr…" at bounding box center [371, 166] width 107 height 19
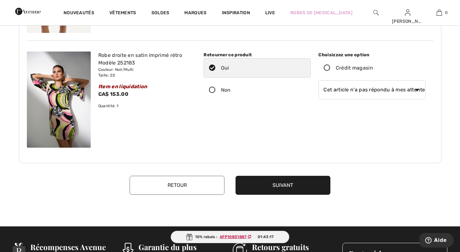
scroll to position [189, 0]
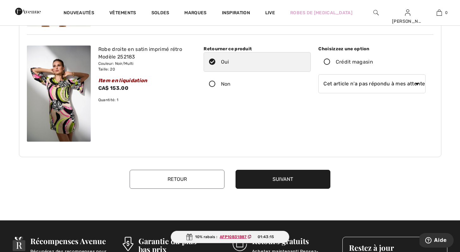
click at [295, 179] on button "Suivant" at bounding box center [283, 179] width 95 height 19
drag, startPoint x: 329, startPoint y: 64, endPoint x: 335, endPoint y: 70, distance: 8.5
click at [329, 64] on icon at bounding box center [327, 62] width 17 height 7
click at [373, 64] on input "Crédit magasin" at bounding box center [375, 62] width 4 height 19
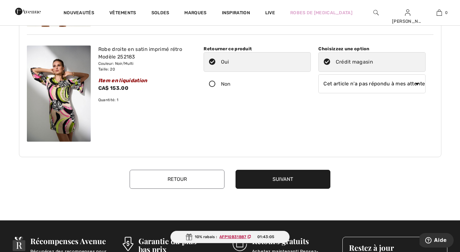
click at [303, 176] on button "Suivant" at bounding box center [283, 179] width 95 height 19
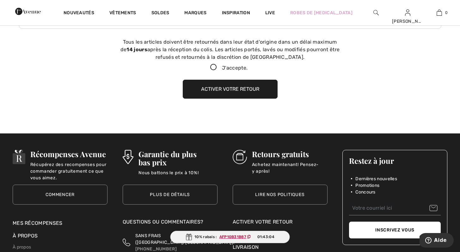
scroll to position [317, 0]
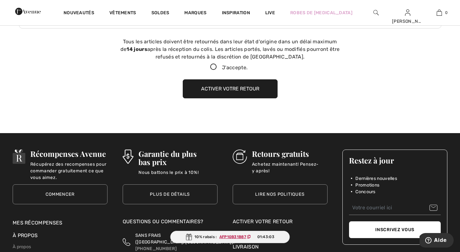
click at [212, 68] on icon at bounding box center [213, 67] width 17 height 7
click at [248, 68] on input "J'accepte." at bounding box center [250, 67] width 4 height 4
checkbox input "true"
click at [243, 92] on button "Activer votre retour" at bounding box center [230, 88] width 95 height 19
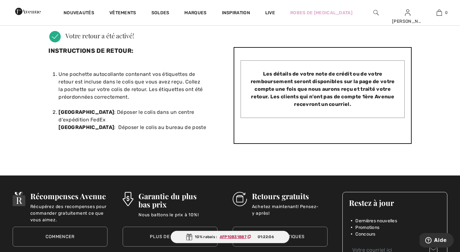
scroll to position [0, 0]
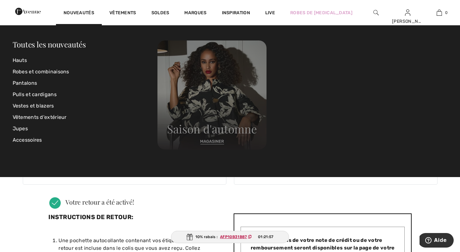
click at [208, 140] on img at bounding box center [211, 94] width 109 height 109
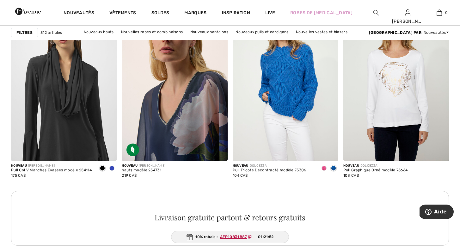
scroll to position [726, 0]
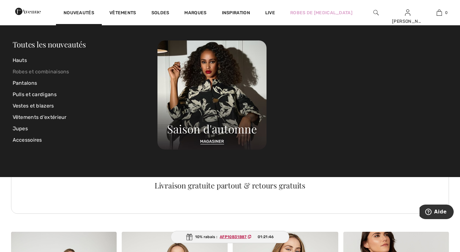
click at [30, 72] on link "Robes et combinaisons" at bounding box center [85, 71] width 145 height 11
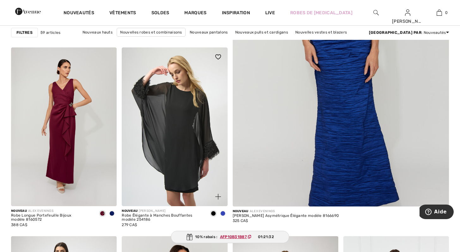
scroll to position [276, 0]
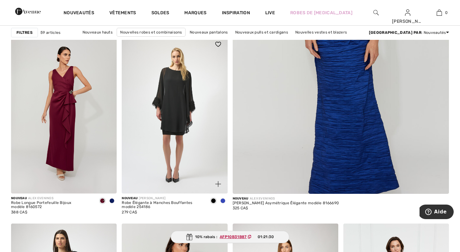
click at [224, 201] on span at bounding box center [222, 200] width 5 height 5
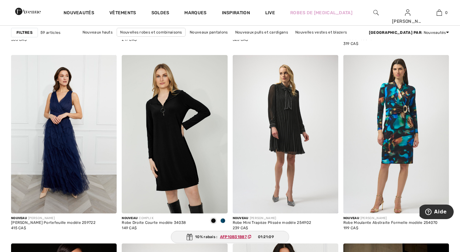
scroll to position [1078, 0]
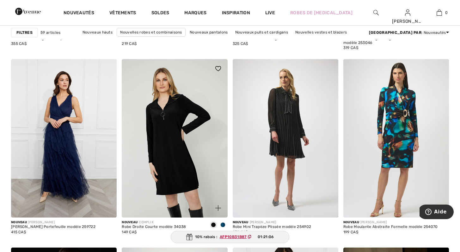
click at [223, 224] on span at bounding box center [222, 224] width 5 height 5
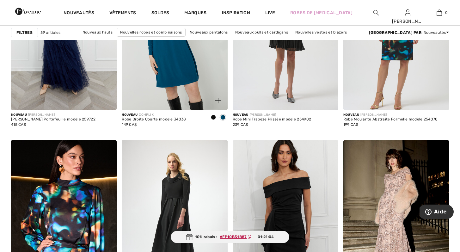
scroll to position [1303, 0]
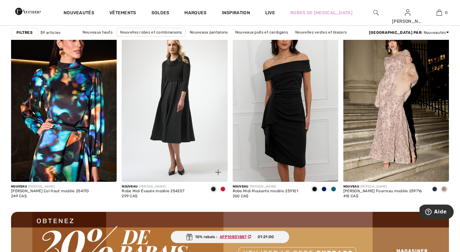
click at [222, 189] on span at bounding box center [222, 189] width 5 height 5
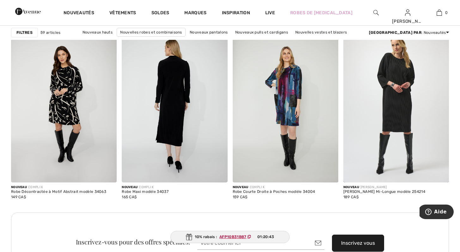
scroll to position [2146, 0]
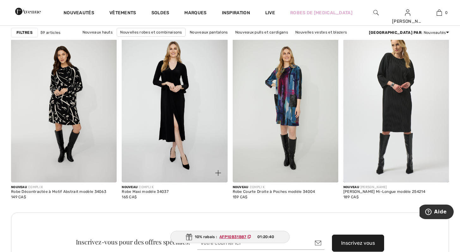
click at [216, 172] on img at bounding box center [218, 173] width 6 height 6
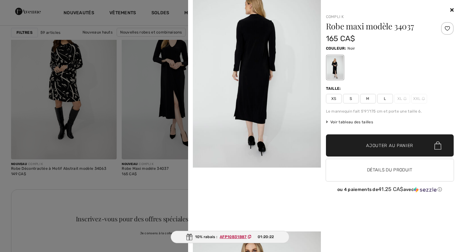
scroll to position [181, 0]
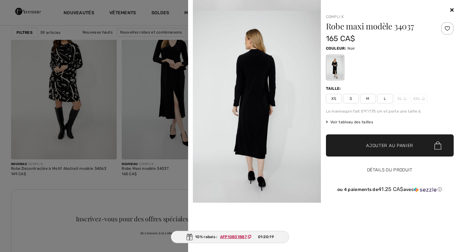
click at [386, 171] on button "Détails du produit" at bounding box center [390, 170] width 128 height 22
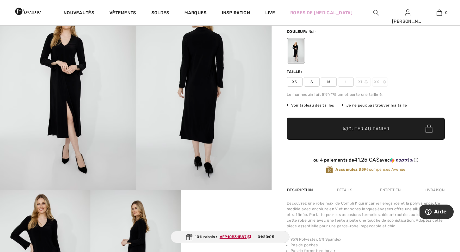
scroll to position [63, 0]
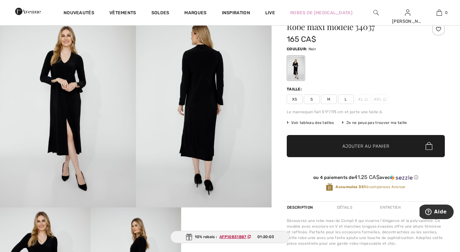
click at [381, 122] on div "Je ne peux pas trouver ma taille" at bounding box center [374, 123] width 65 height 6
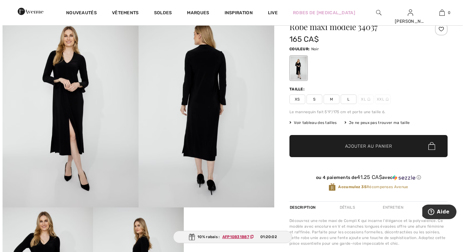
scroll to position [63, 0]
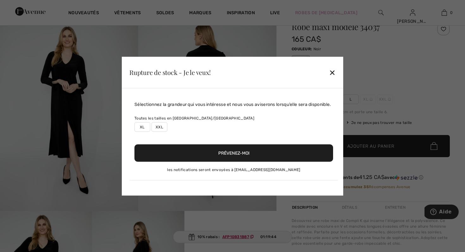
click at [160, 127] on label "XXL" at bounding box center [159, 126] width 16 height 9
click at [236, 150] on button "Prévenez-moi" at bounding box center [233, 152] width 199 height 17
click at [333, 61] on div "Rupture de stock - Je le veux! ✕" at bounding box center [232, 73] width 221 height 32
click at [334, 72] on div "✕" at bounding box center [332, 72] width 7 height 13
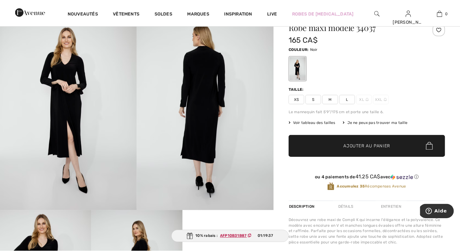
scroll to position [63, 0]
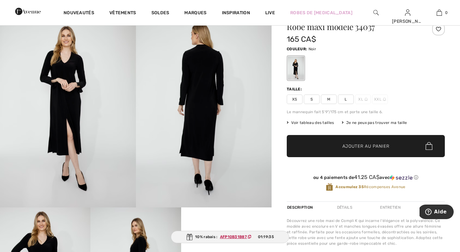
click at [368, 123] on div "Je ne peux pas trouver ma taille" at bounding box center [374, 123] width 65 height 6
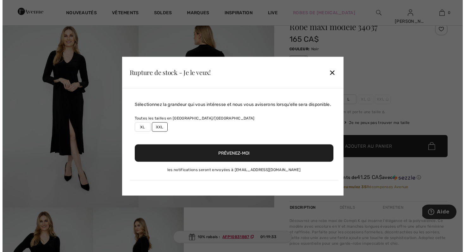
scroll to position [63, 0]
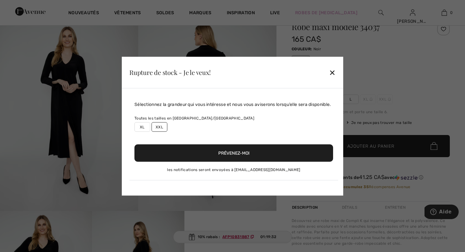
click at [141, 126] on label "XL" at bounding box center [142, 126] width 16 height 9
click at [242, 153] on button "Prévenez-moi" at bounding box center [233, 152] width 199 height 17
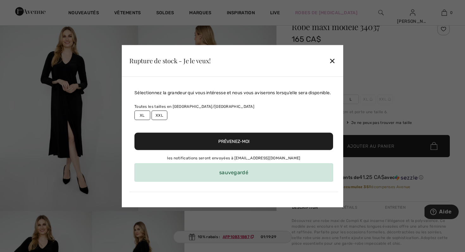
click at [334, 62] on div "✕" at bounding box center [332, 60] width 7 height 13
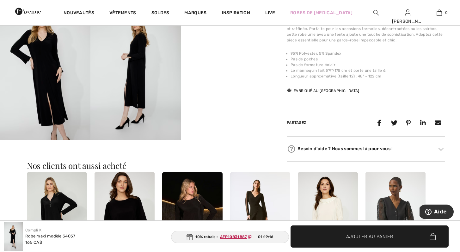
scroll to position [135, 0]
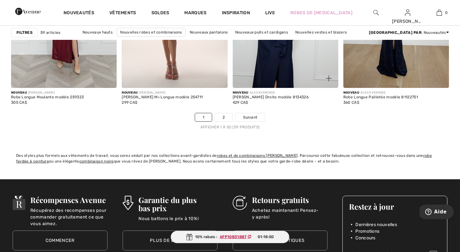
scroll to position [2896, 0]
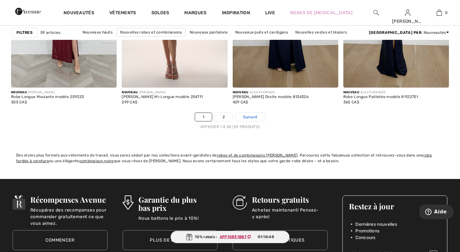
click at [253, 116] on span "Suivant" at bounding box center [250, 117] width 14 height 6
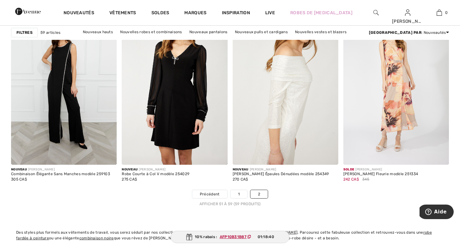
scroll to position [584, 0]
